Goal: Check status: Check status

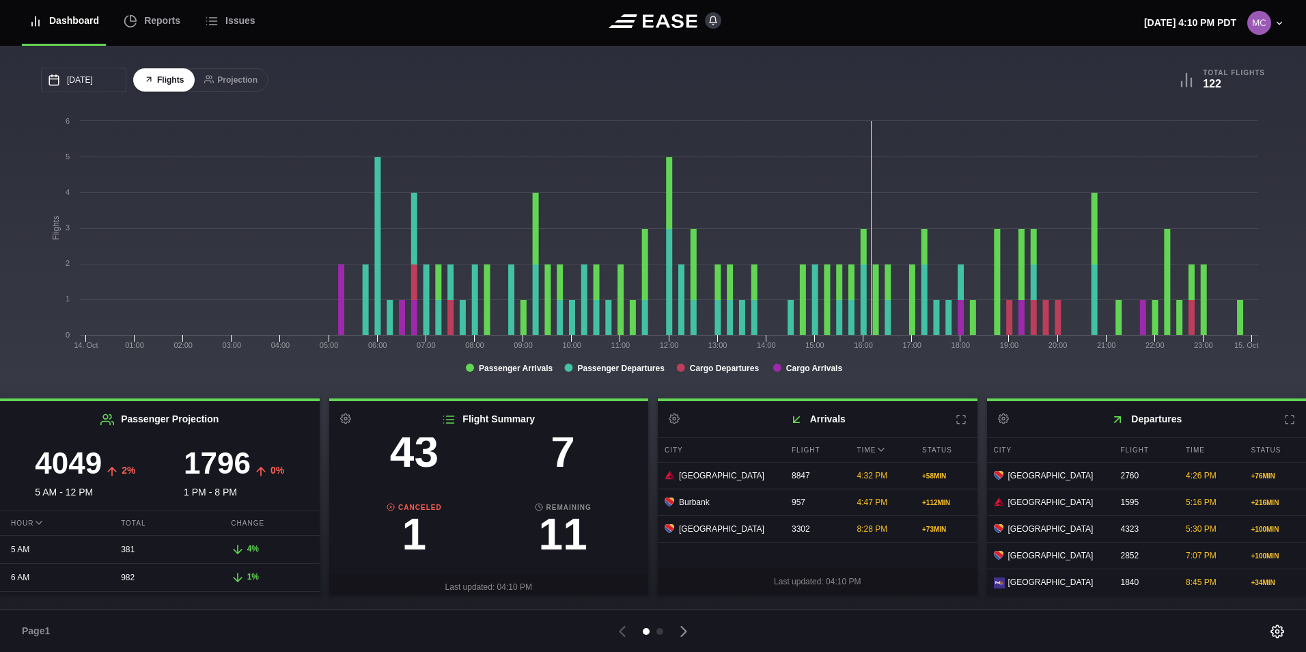
scroll to position [137, 0]
click at [410, 529] on h3 "1" at bounding box center [414, 533] width 149 height 44
select select "CANCELED"
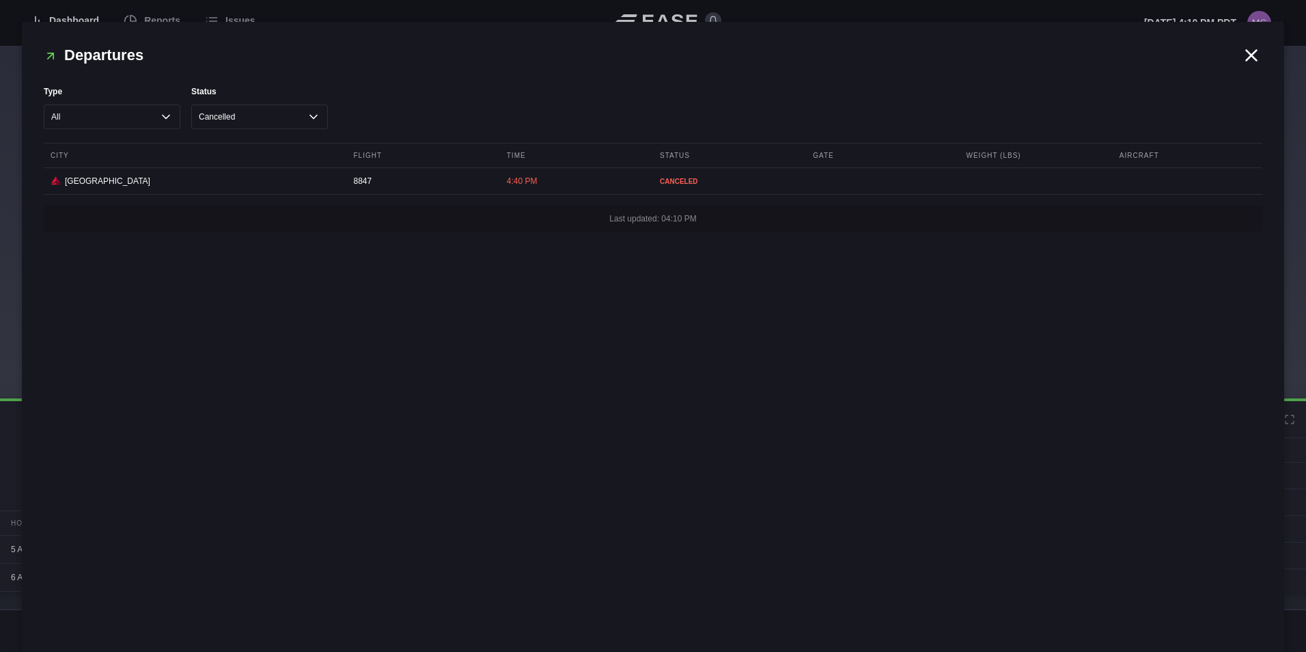
click at [1255, 55] on icon at bounding box center [1251, 55] width 20 height 20
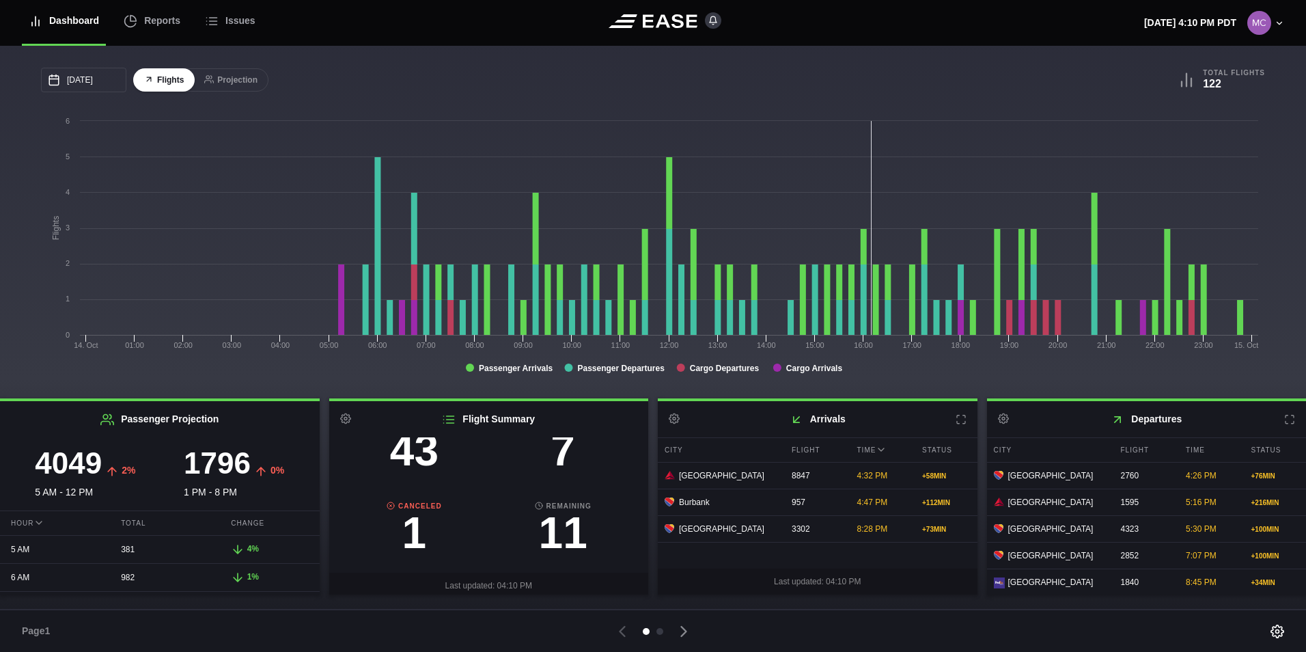
click at [558, 527] on h3 "11" at bounding box center [562, 533] width 149 height 44
select select "ON TIME"
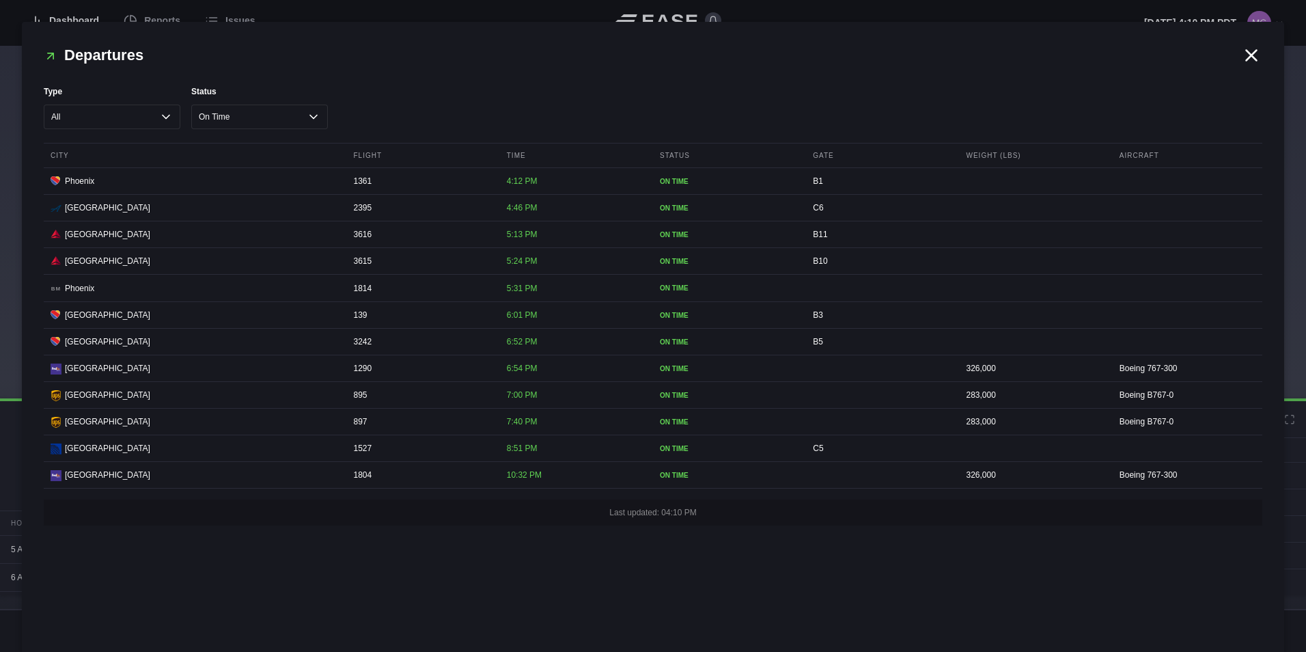
click at [1250, 55] on icon at bounding box center [1251, 55] width 10 height 10
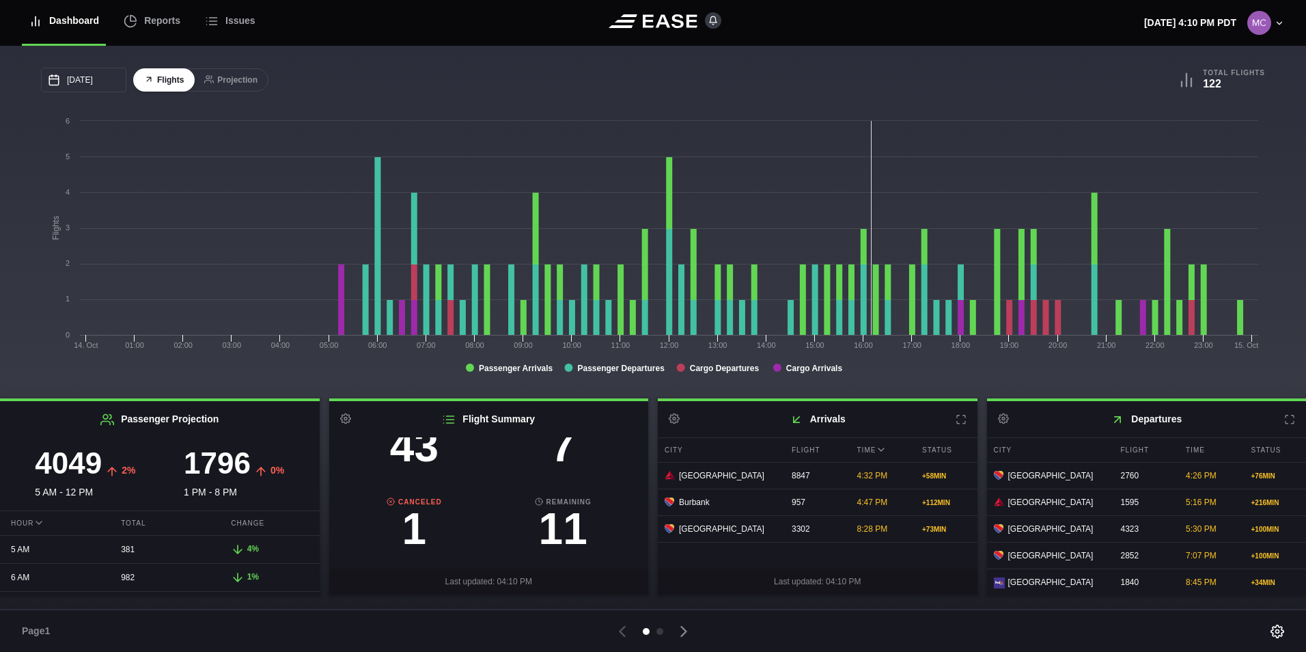
scroll to position [74, 0]
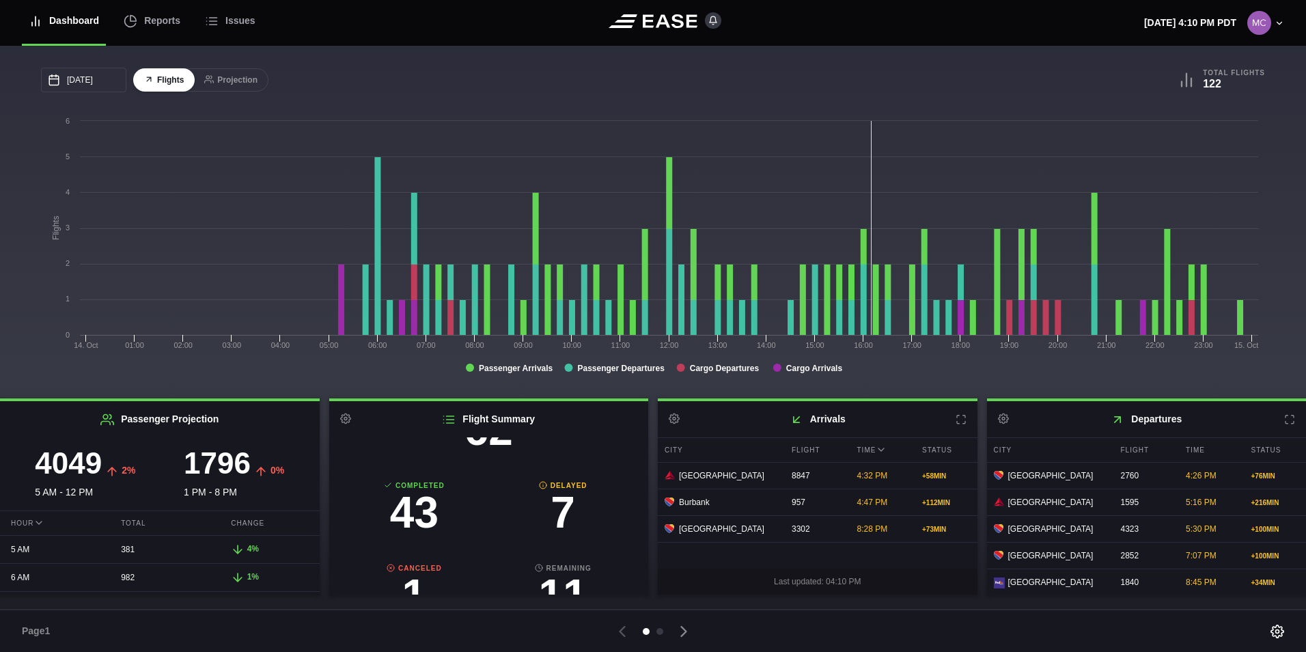
click at [556, 524] on h3 "7" at bounding box center [562, 512] width 149 height 44
select select "DELAYED"
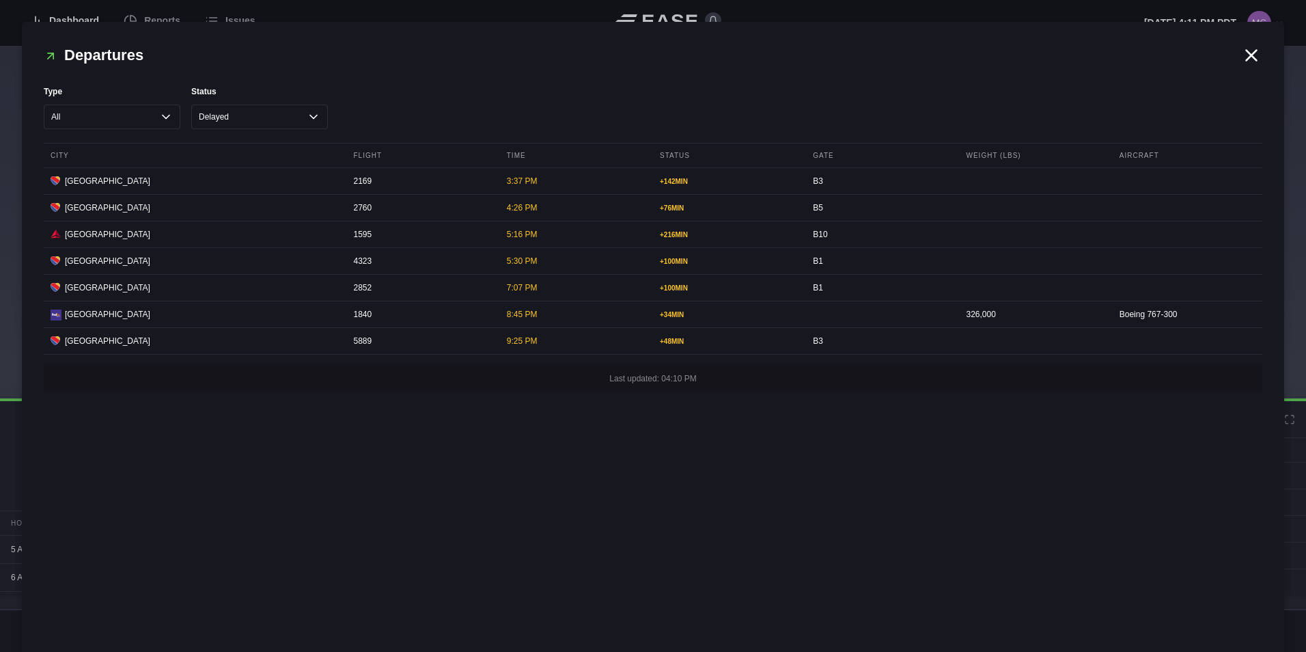
click at [1247, 53] on icon at bounding box center [1251, 55] width 20 height 20
